Goal: Find contact information: Find contact information

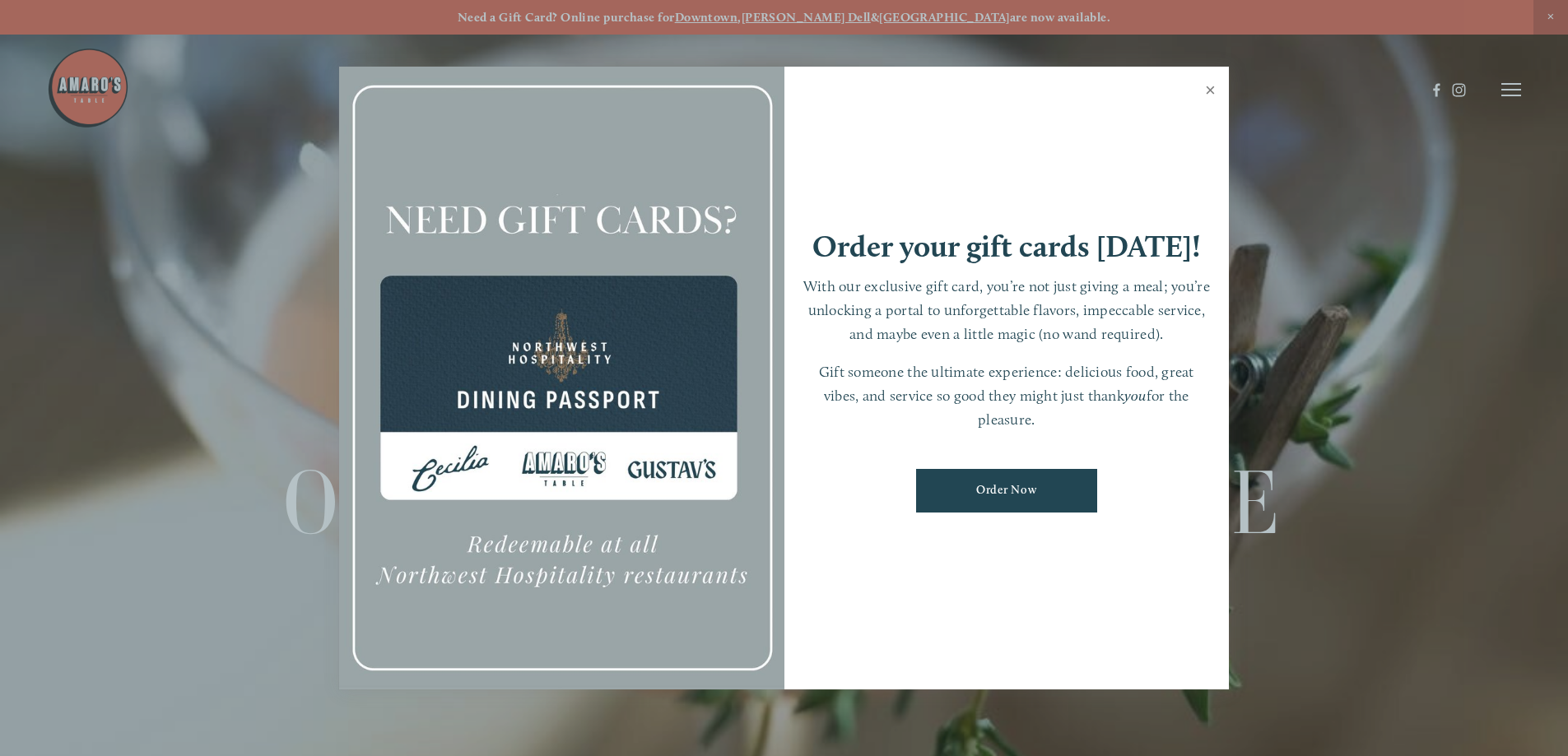
click at [1211, 91] on link "Close" at bounding box center [1210, 92] width 32 height 47
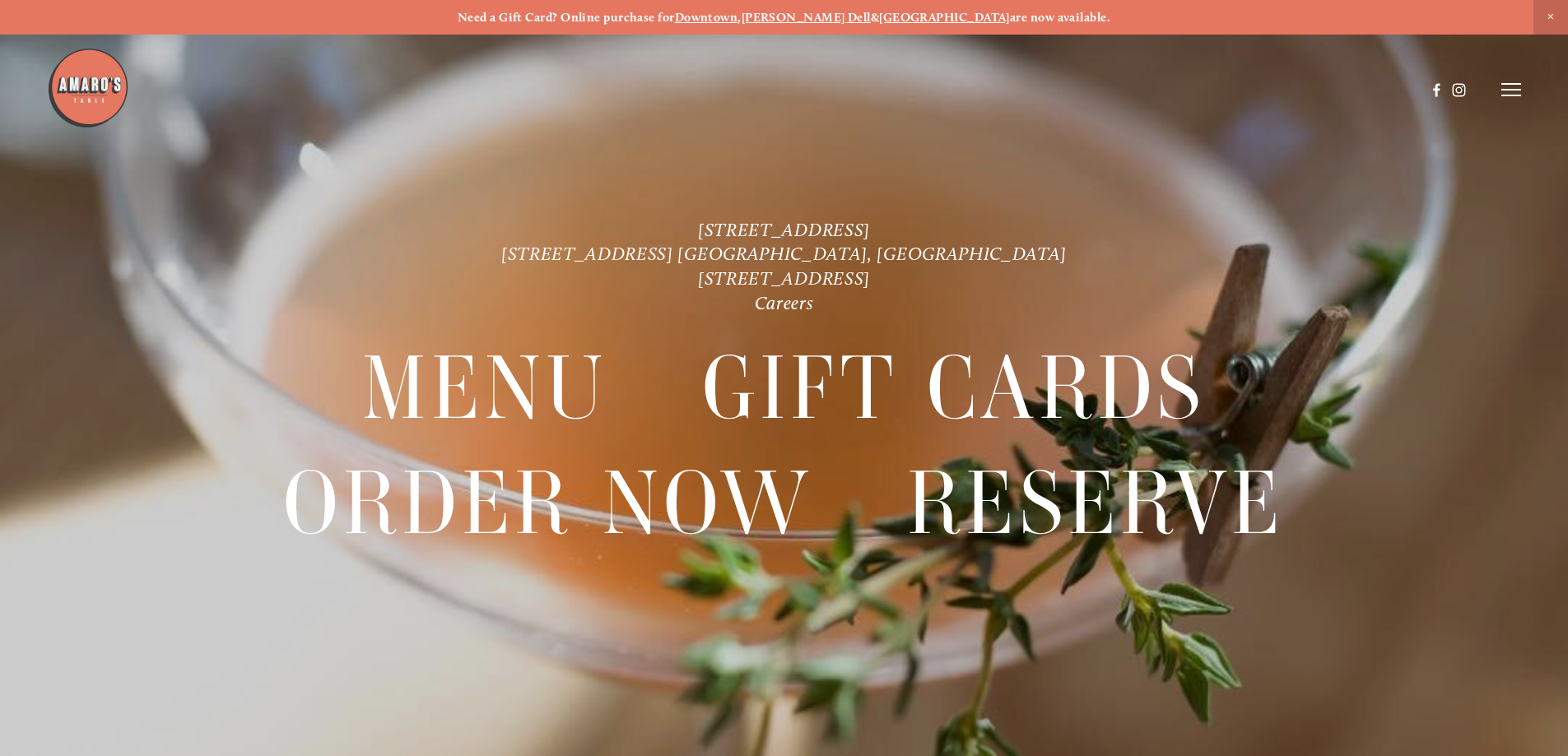
click at [1545, 10] on span "Close Announcement" at bounding box center [1550, 17] width 35 height 35
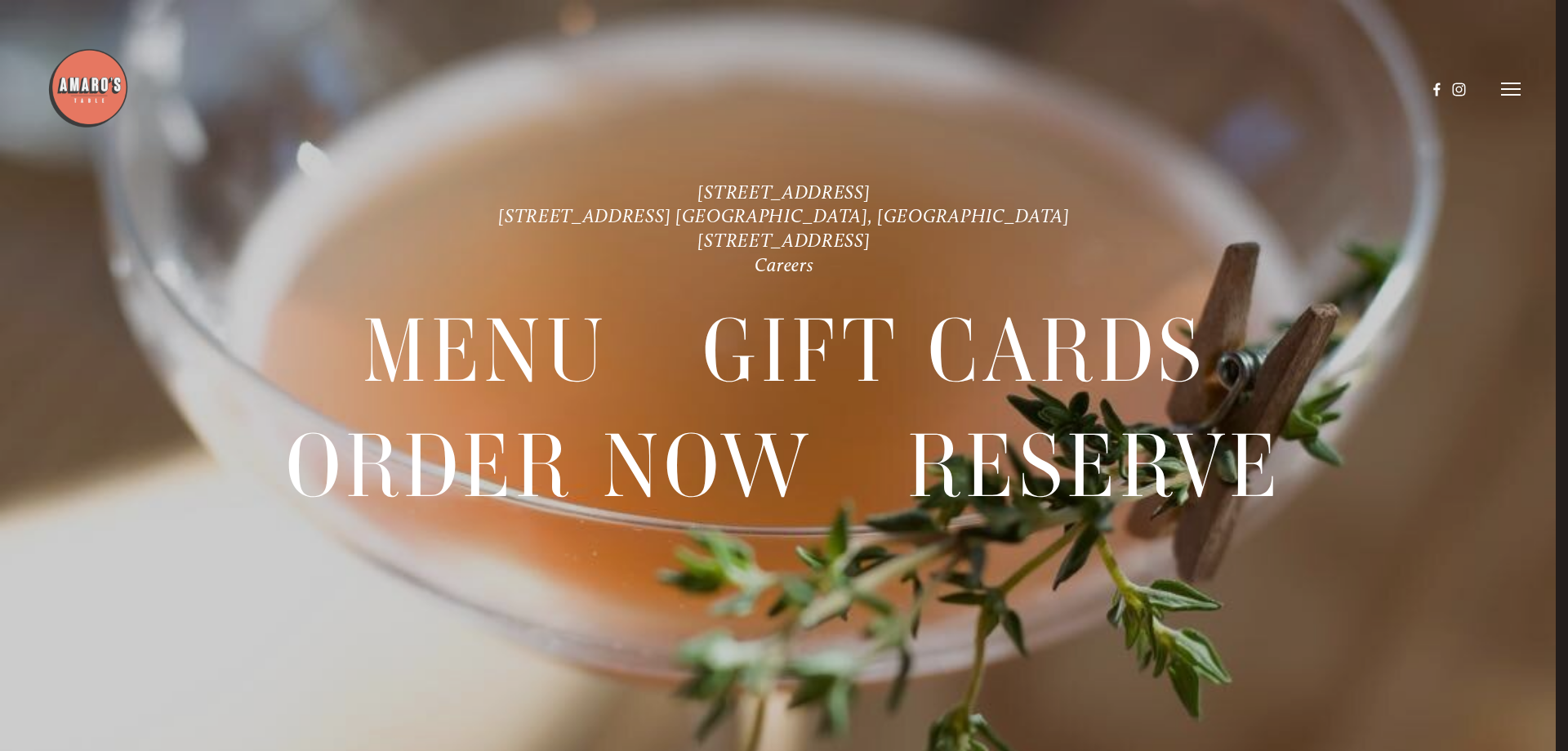
click at [1355, 329] on nav "Menu Gift Cards Order Now Reserve" at bounding box center [784, 426] width 1412 height 293
click at [1521, 85] on icon at bounding box center [1511, 88] width 20 height 15
click at [1502, 87] on icon at bounding box center [1508, 88] width 15 height 15
click at [1504, 93] on icon at bounding box center [1511, 88] width 20 height 15
click at [1488, 318] on nav "Menu Gift Cards Order Now Reserve" at bounding box center [784, 426] width 1412 height 293
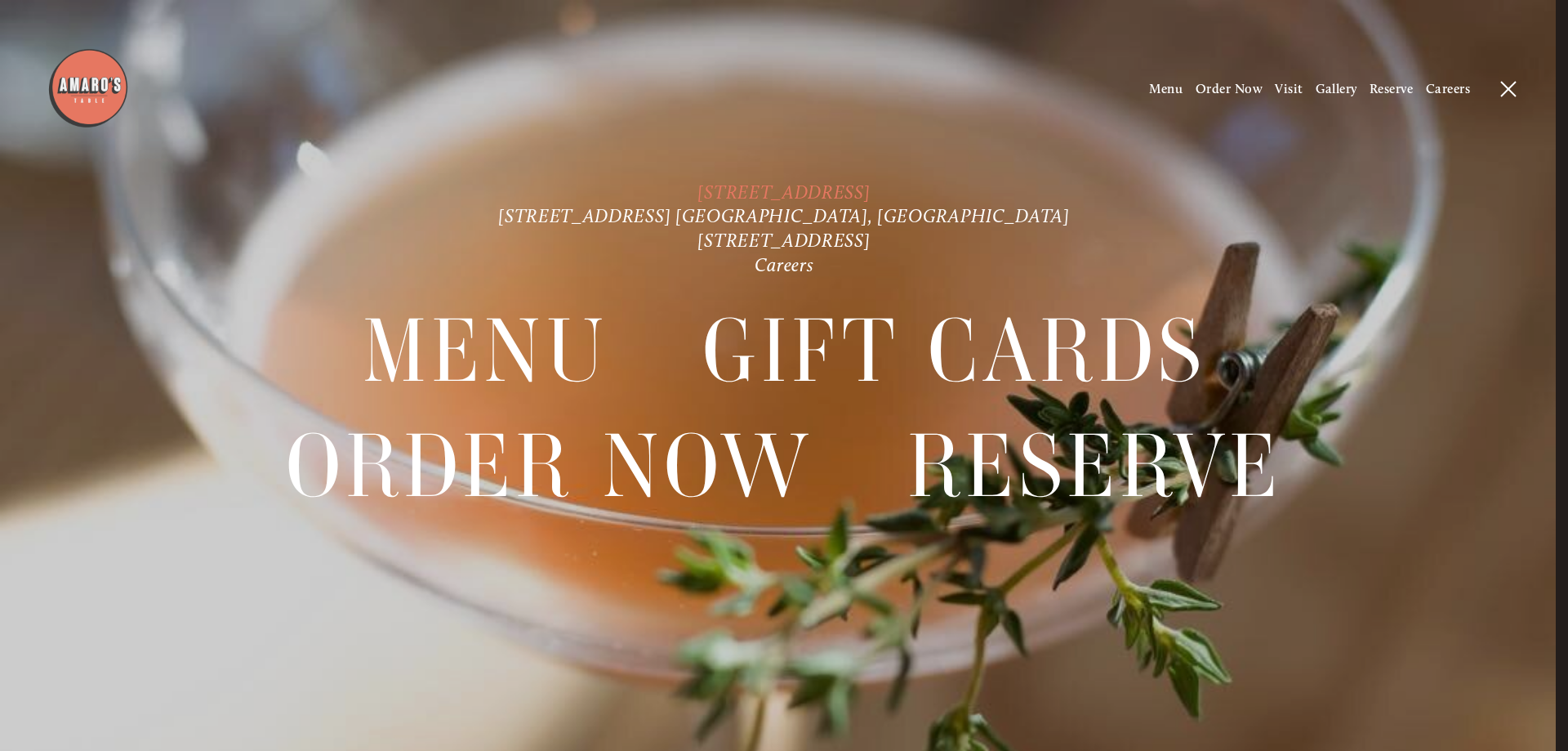
drag, startPoint x: 951, startPoint y: 184, endPoint x: 821, endPoint y: 184, distance: 130.0
click at [821, 184] on p "[STREET_ADDRESS] [STREET_ADDRESS] [GEOGRAPHIC_DATA], [GEOGRAPHIC_DATA] [STREET_…" at bounding box center [784, 230] width 1129 height 98
copy link "[GEOGRAPHIC_DATA], [GEOGRAPHIC_DATA]"
click at [1523, 216] on div "[STREET_ADDRESS] [STREET_ADDRESS] [GEOGRAPHIC_DATA], [GEOGRAPHIC_DATA] [STREET_…" at bounding box center [784, 376] width 1568 height 390
click at [1504, 84] on line at bounding box center [1508, 88] width 15 height 15
